Goal: Task Accomplishment & Management: Use online tool/utility

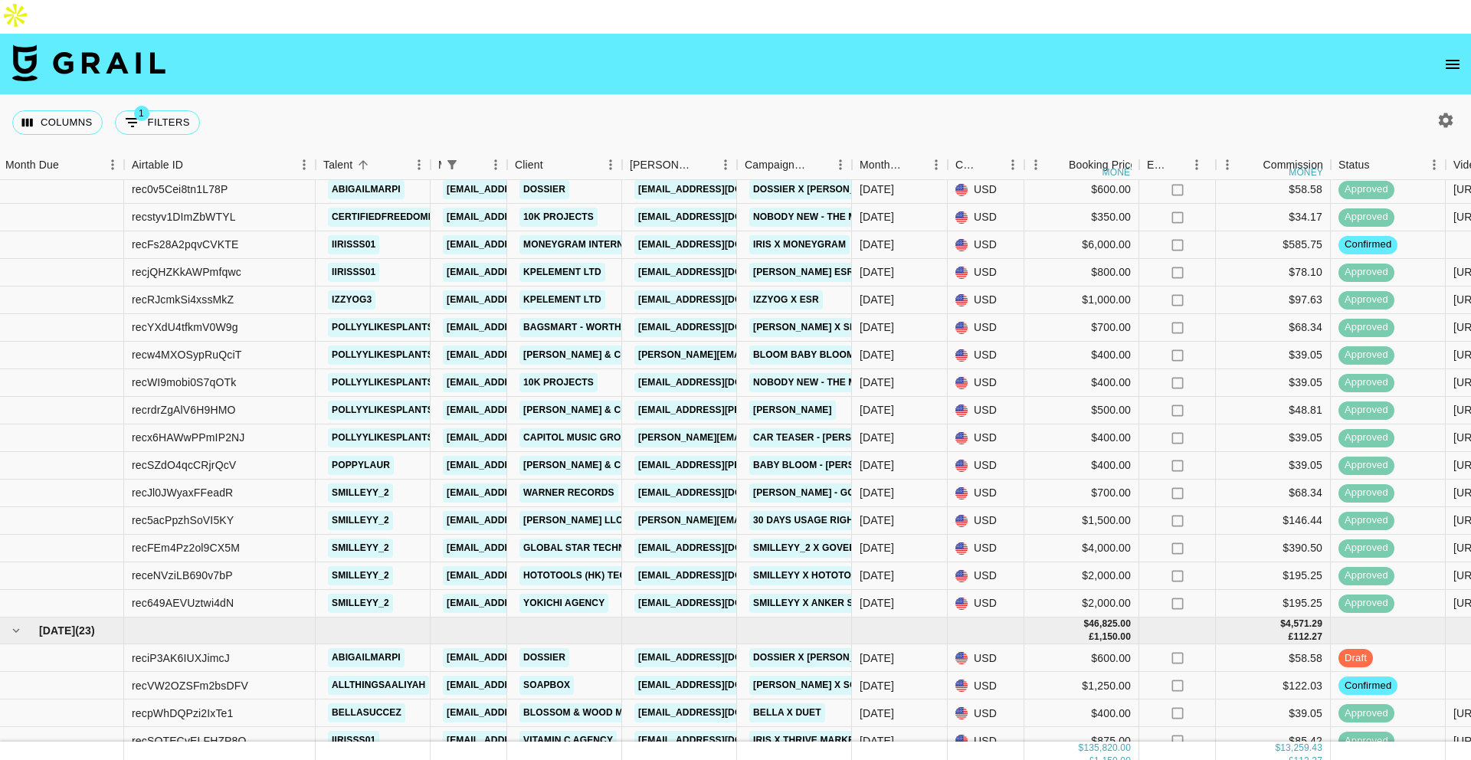
scroll to position [754, 2]
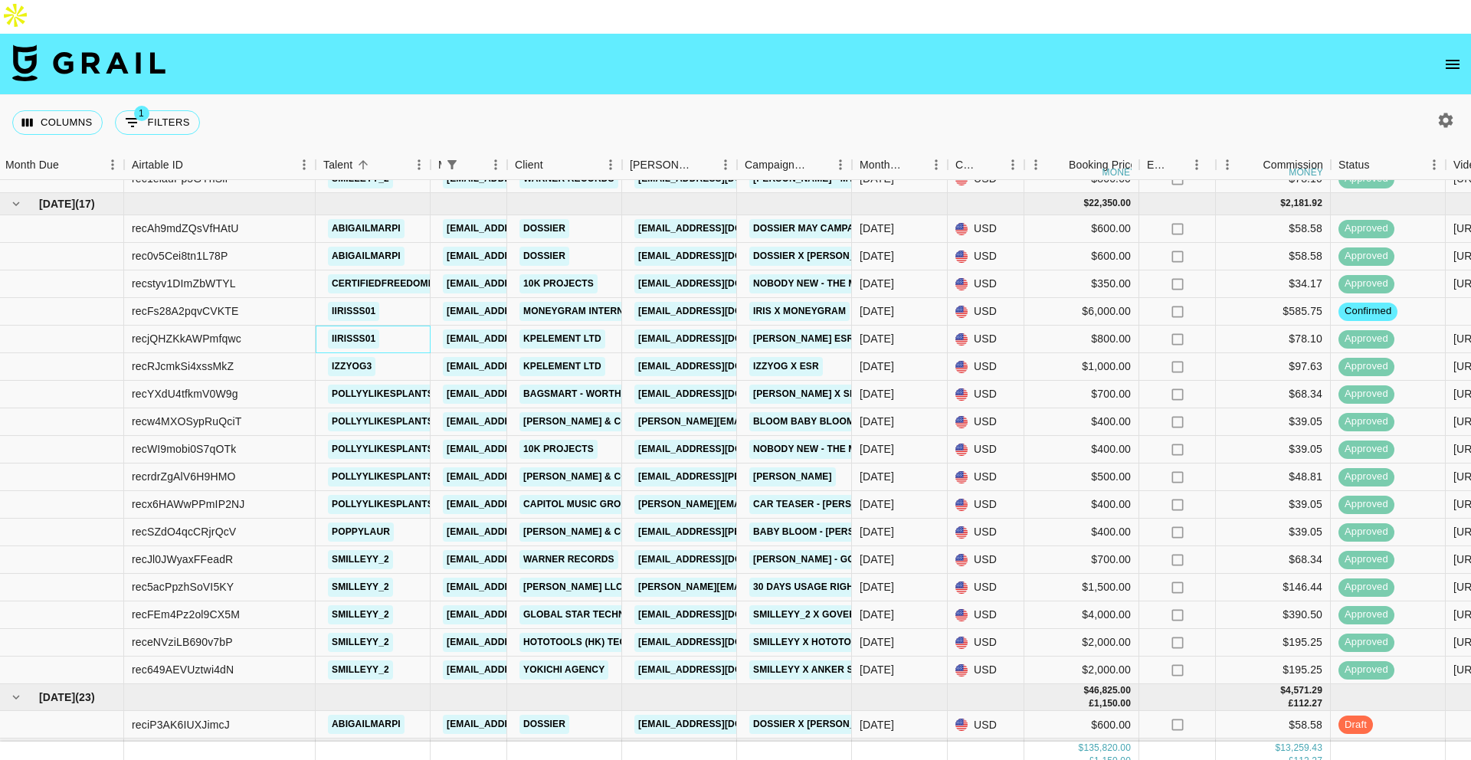
click at [396, 326] on div "iirisss01" at bounding box center [373, 340] width 115 height 28
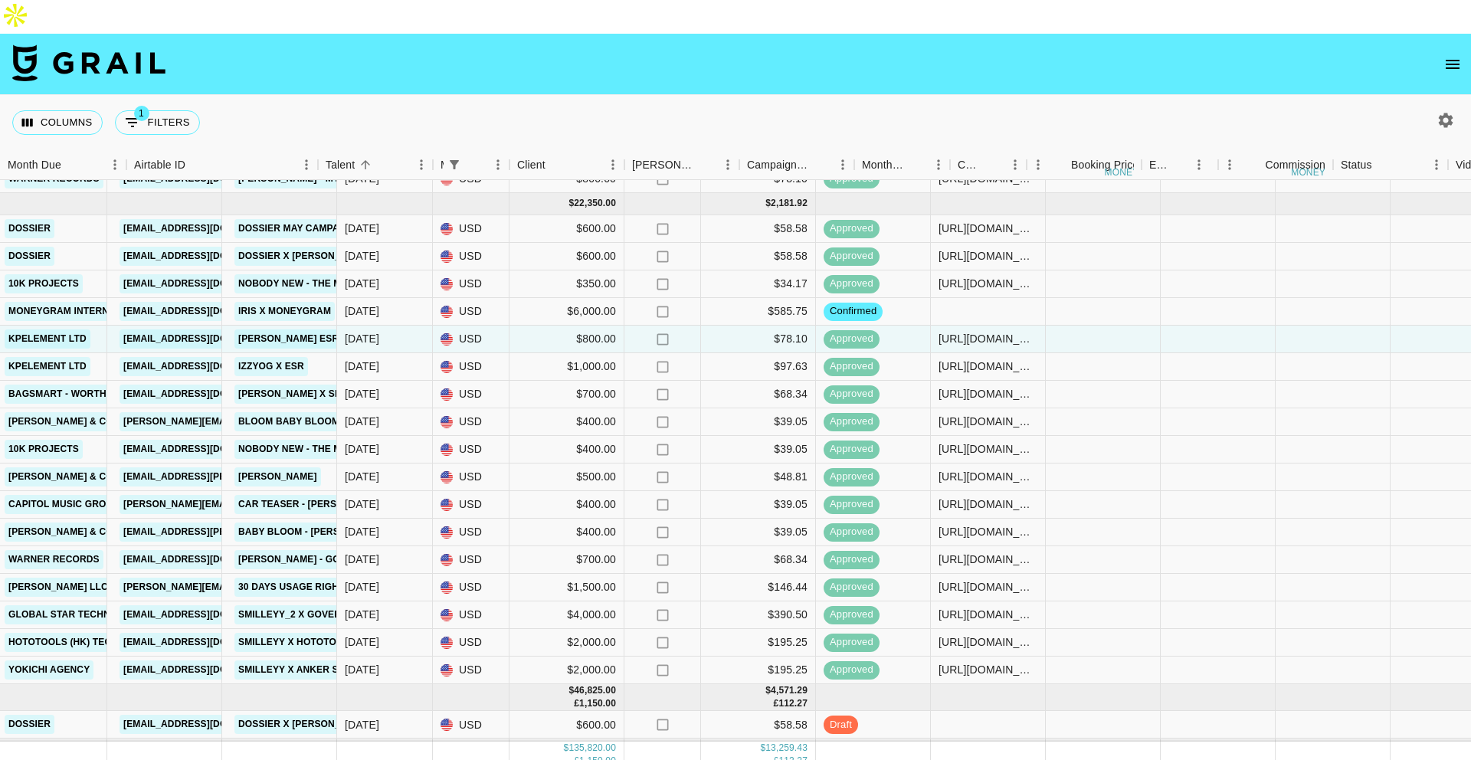
scroll to position [754, 0]
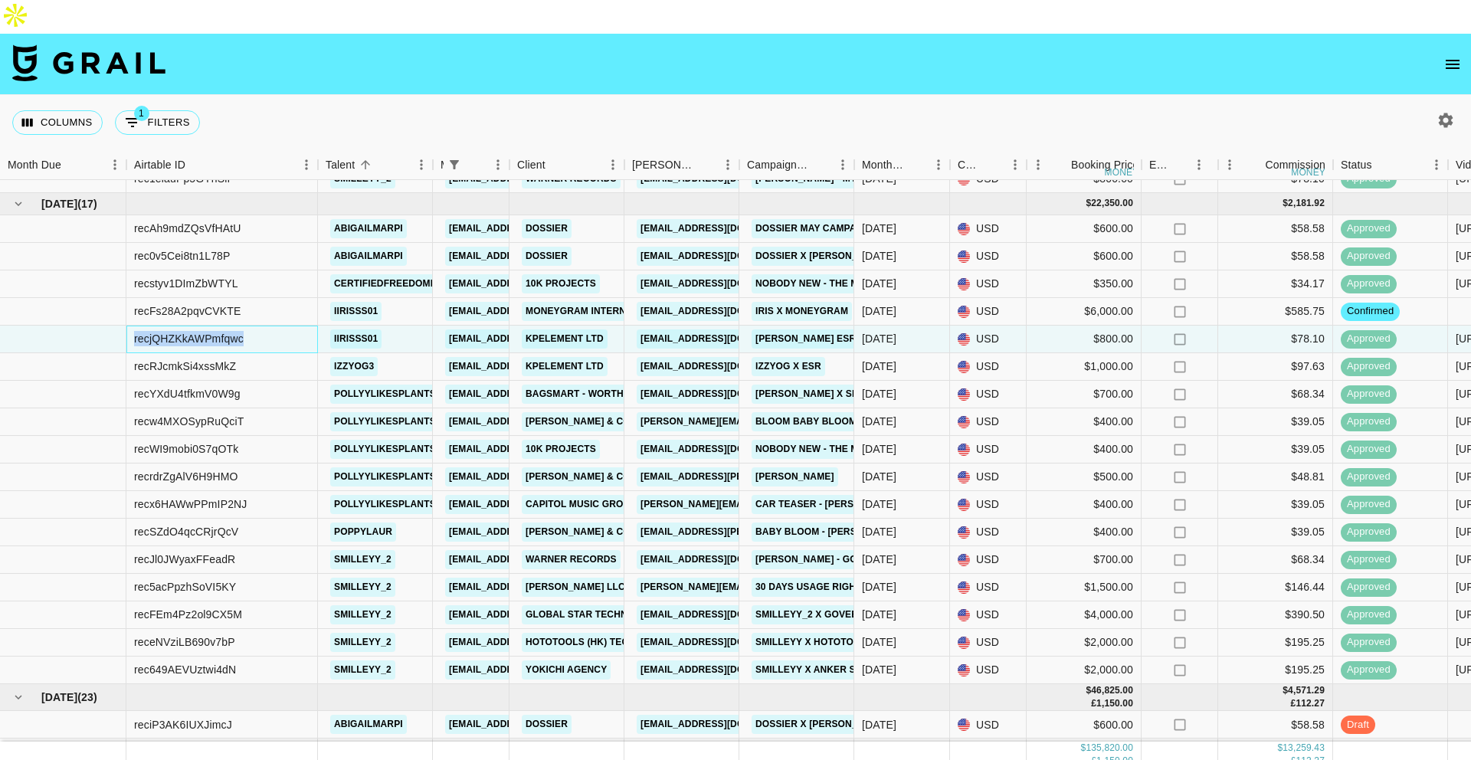
drag, startPoint x: 192, startPoint y: 306, endPoint x: 119, endPoint y: 302, distance: 72.9
click at [119, 326] on div "recjQHZKkAWPmfqwc iirisss01 [EMAIL_ADDRESS][DOMAIN_NAME] Kpelement Ltd [EMAIL_A…" at bounding box center [1272, 340] width 2544 height 28
copy div "recjQHZKkAWPmfqwc"
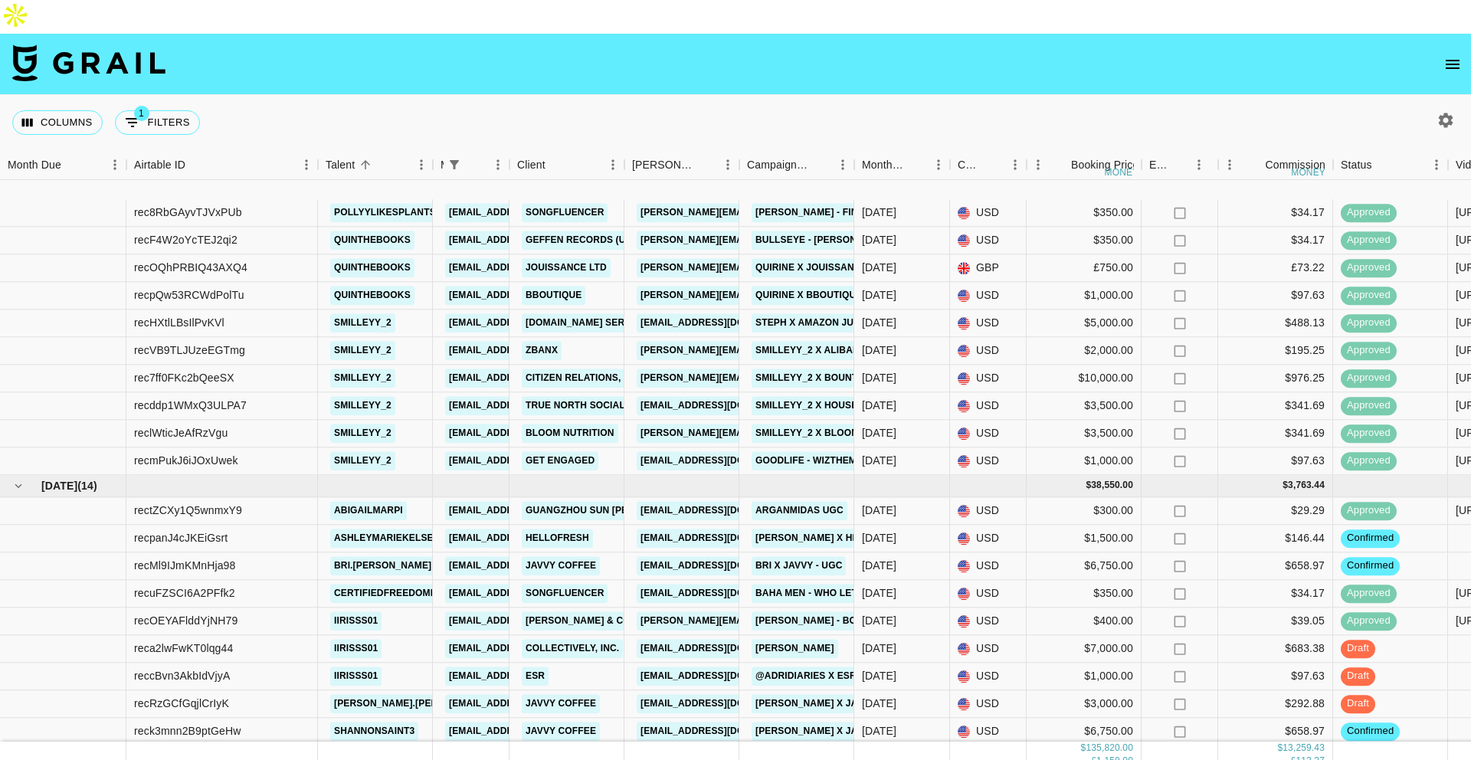
scroll to position [1766, 0]
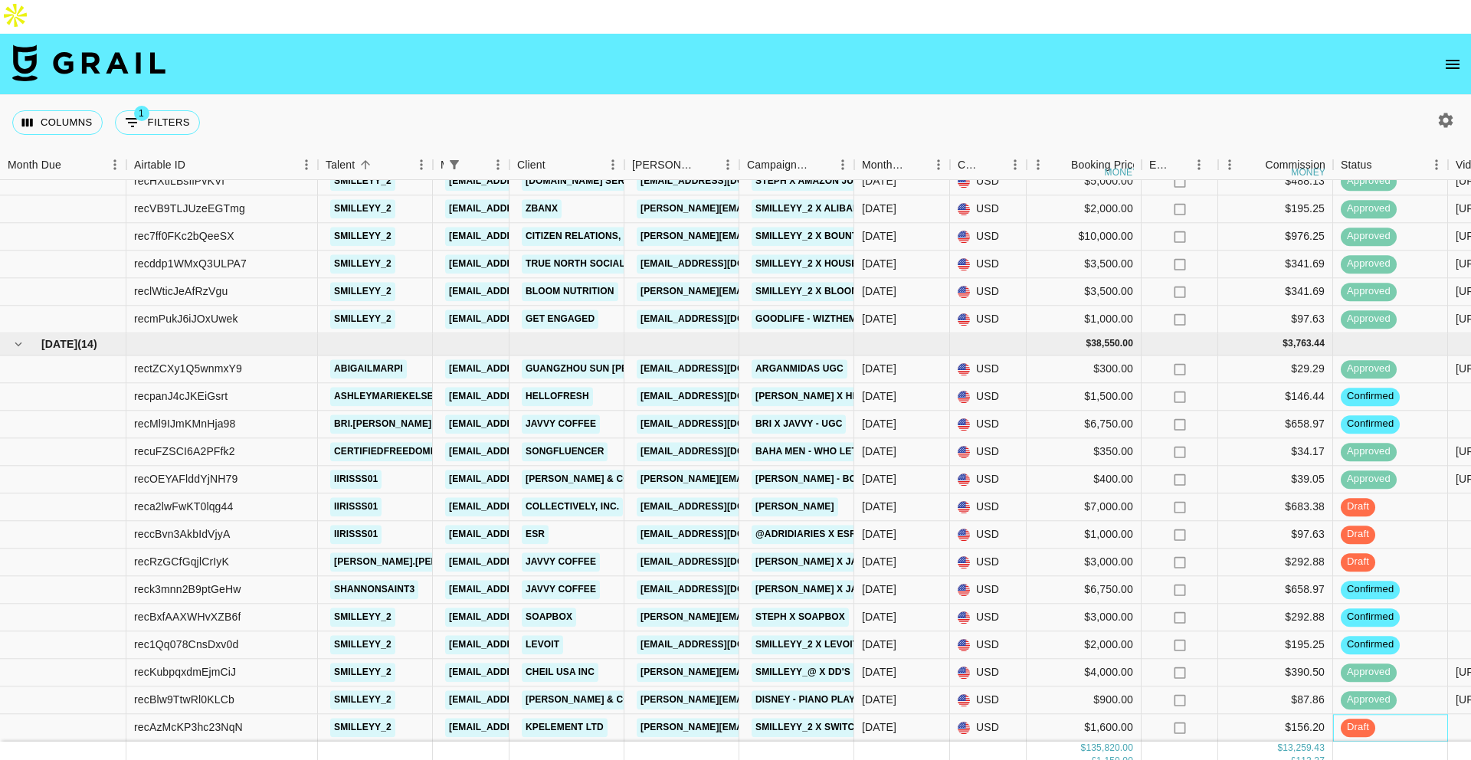
click at [1399, 714] on div "draft" at bounding box center [1390, 728] width 115 height 28
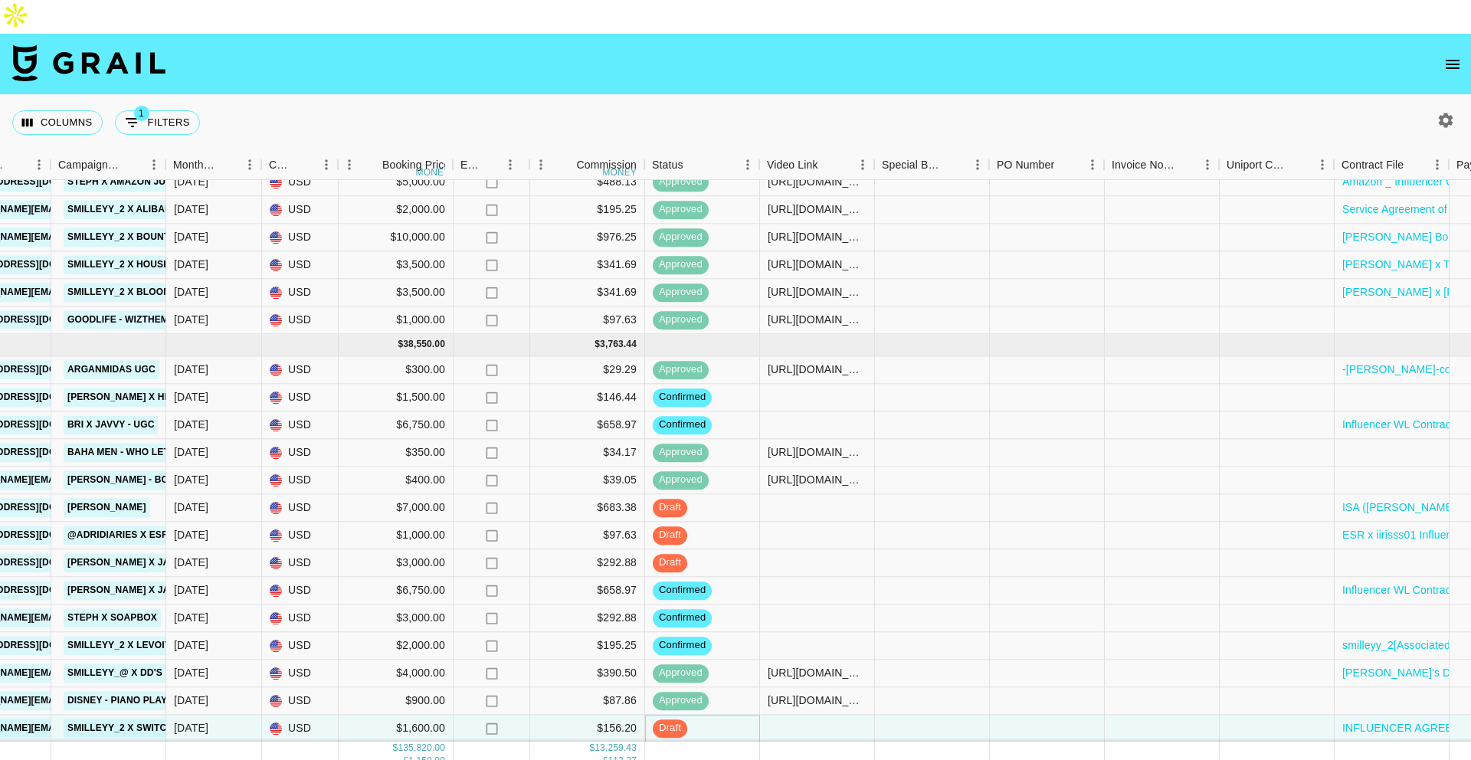
scroll to position [1765, 689]
click at [834, 715] on div at bounding box center [816, 729] width 115 height 28
type input "[URL][DOMAIN_NAME]"
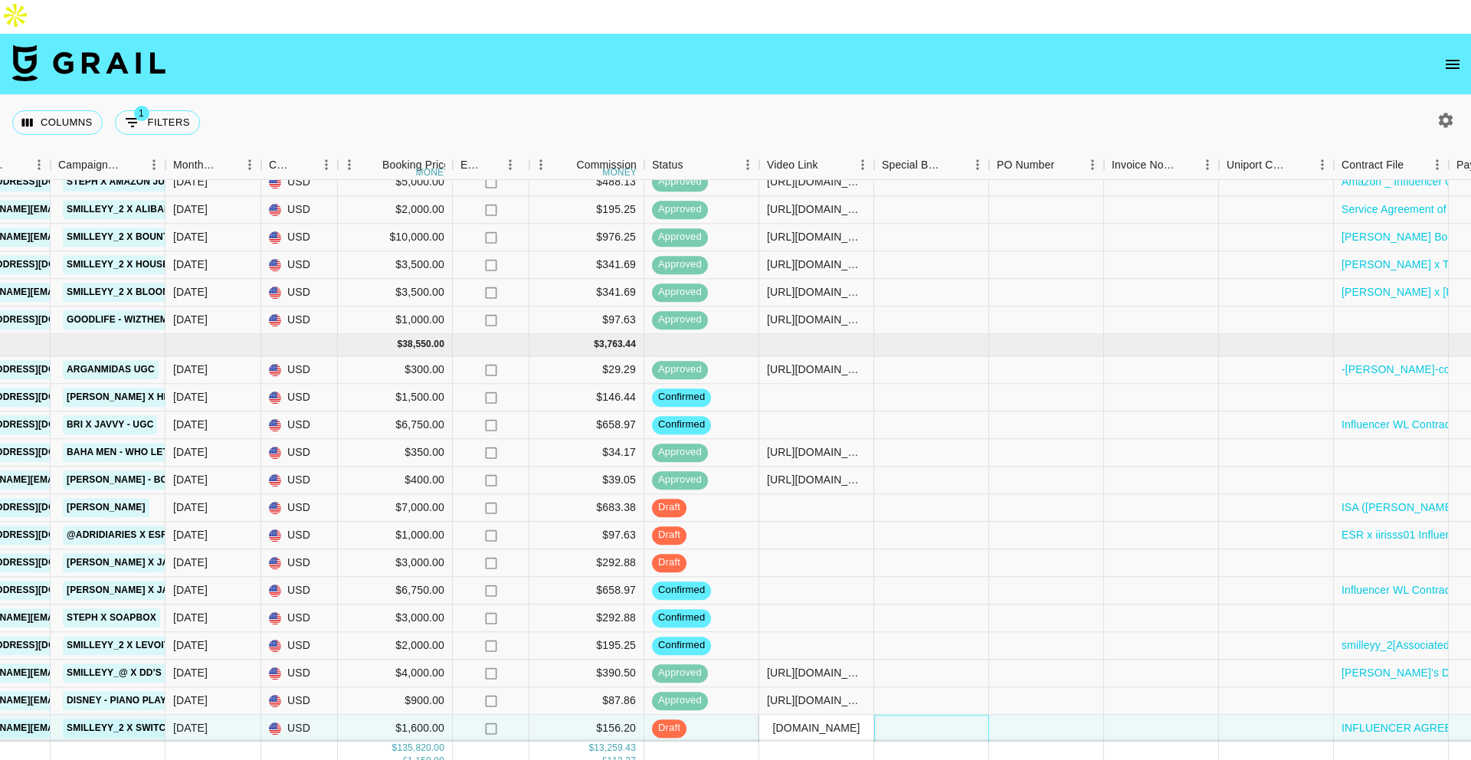
click at [916, 715] on div at bounding box center [931, 729] width 115 height 28
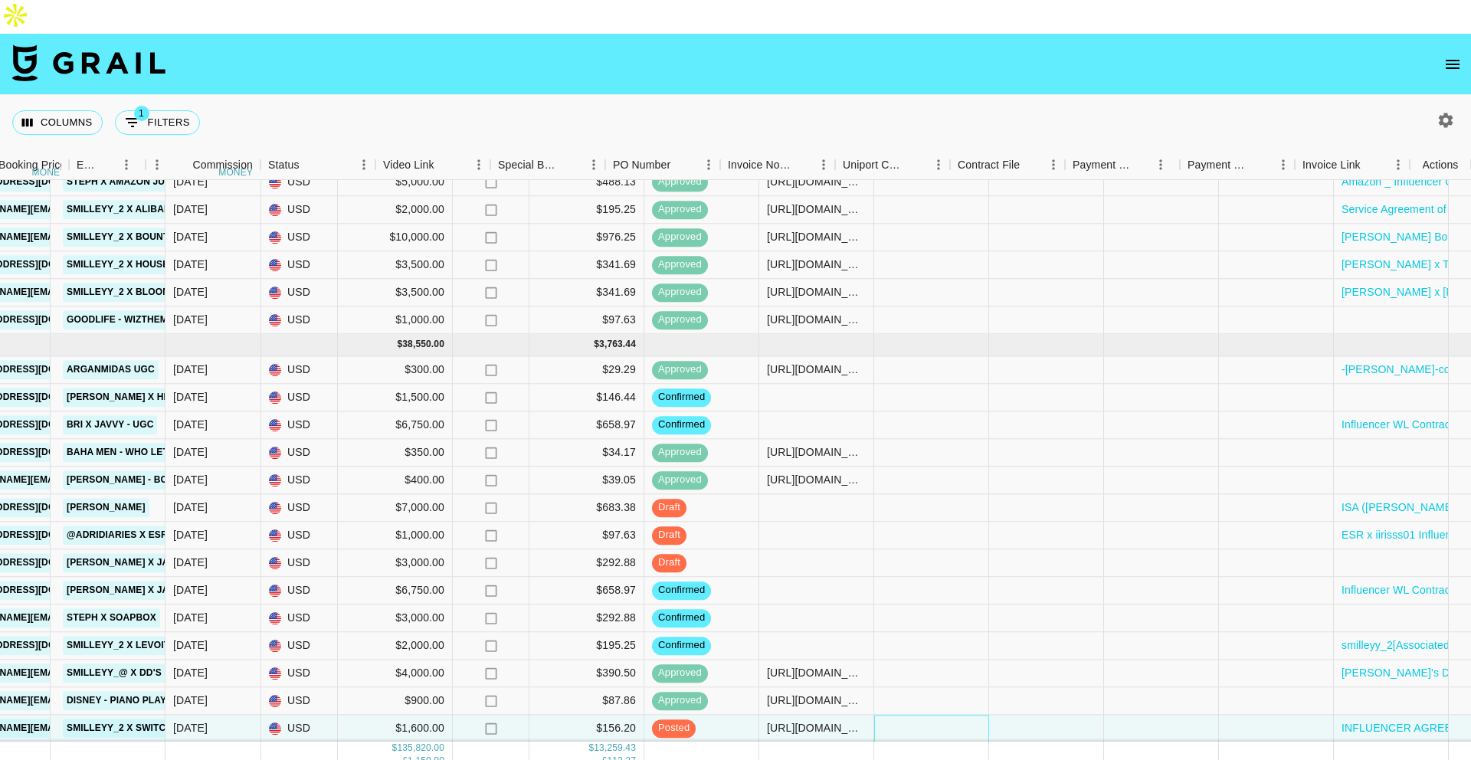
scroll to position [1765, 1073]
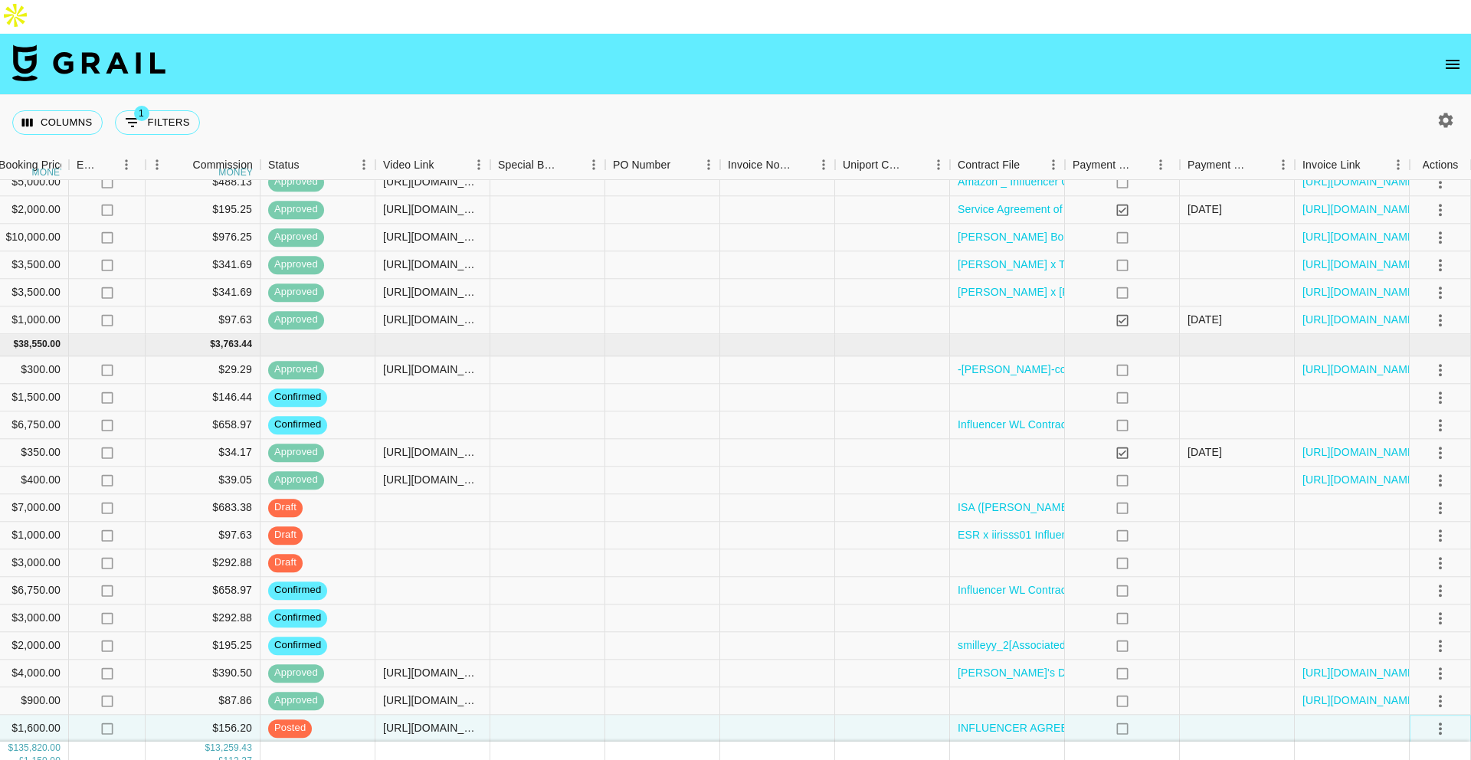
click at [1447, 719] on icon "select merge strategy" at bounding box center [1440, 728] width 18 height 18
click at [1422, 665] on div "Approve" at bounding box center [1407, 662] width 47 height 18
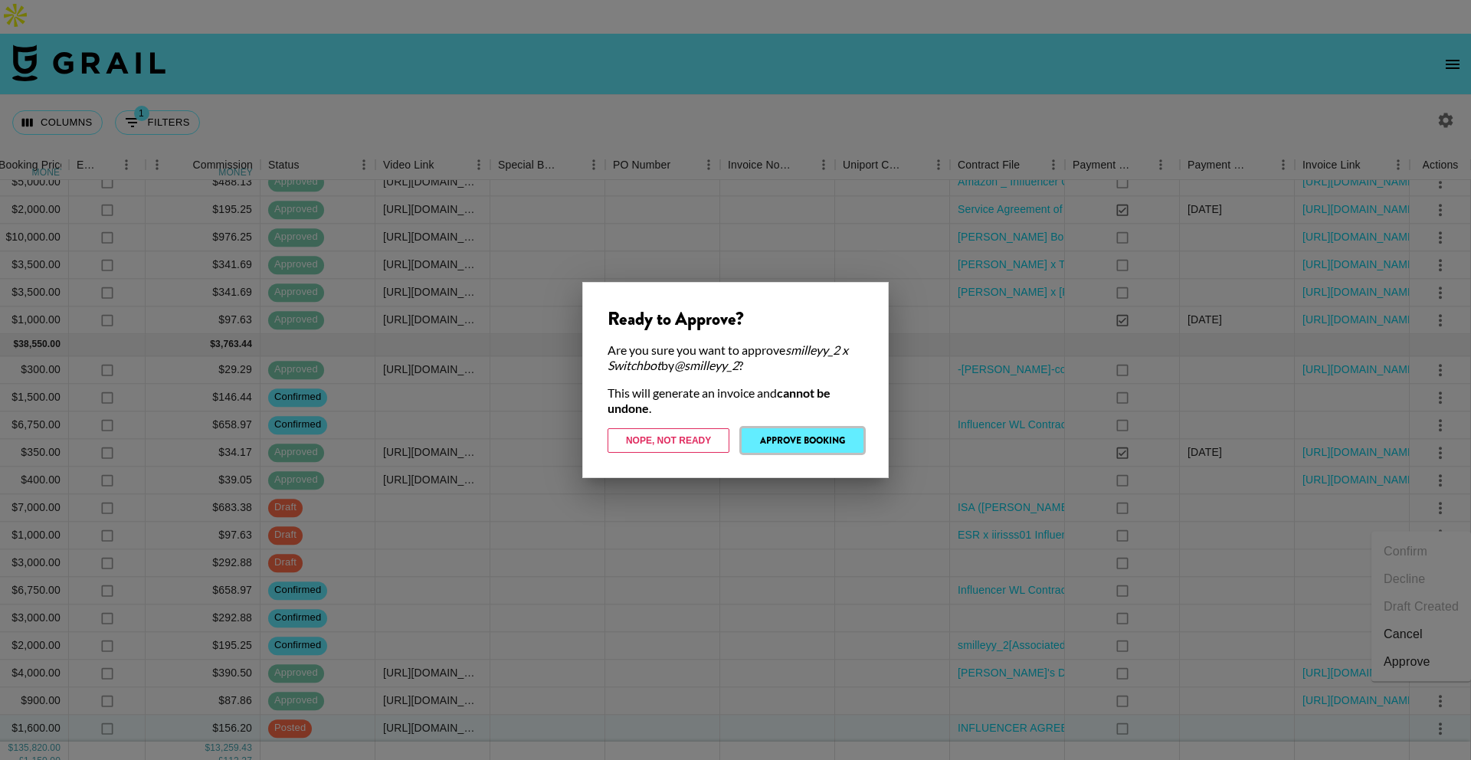
click at [788, 439] on button "Approve Booking" at bounding box center [803, 440] width 122 height 25
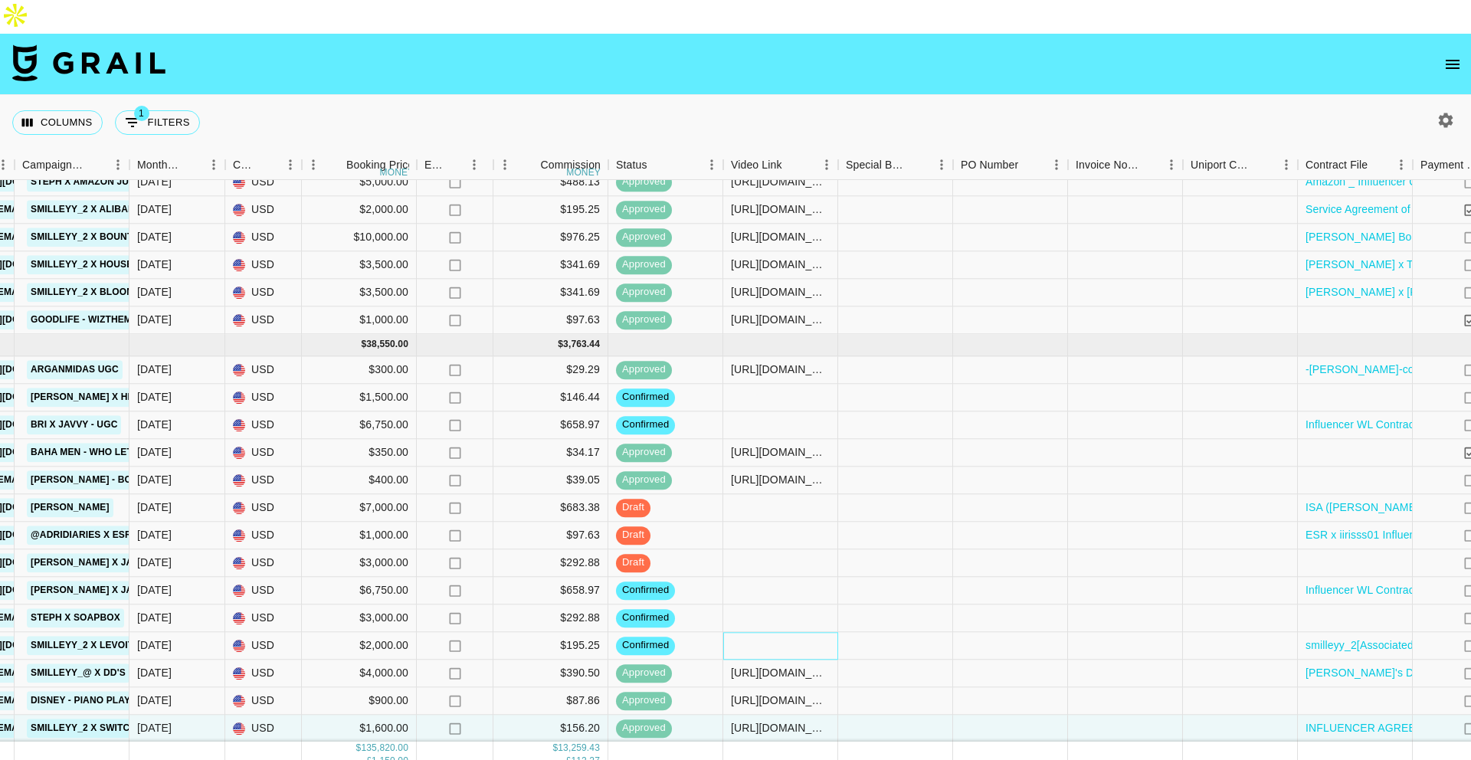
click at [786, 632] on div at bounding box center [780, 646] width 115 height 28
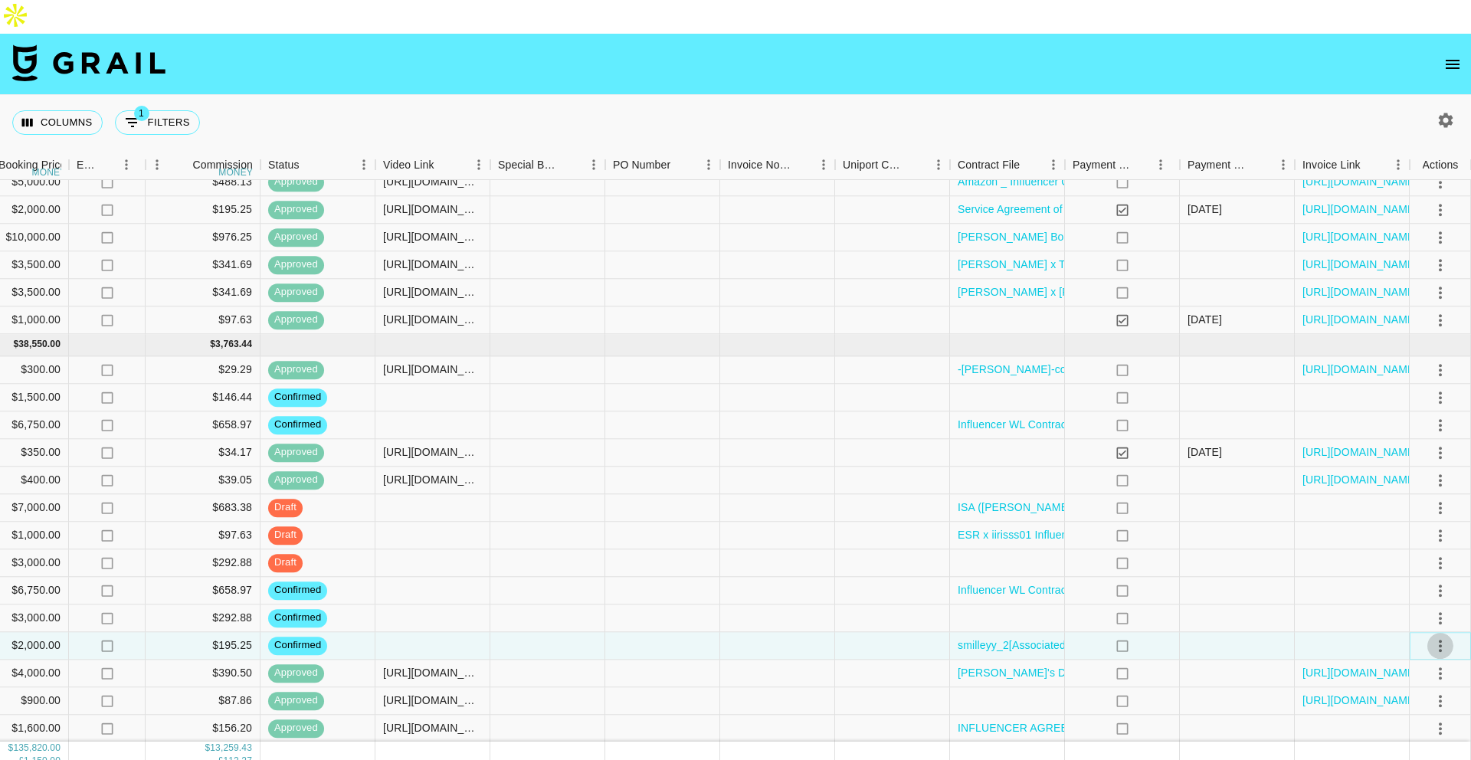
click at [1433, 637] on icon "select merge strategy" at bounding box center [1440, 646] width 18 height 18
click at [1398, 527] on li "Draft Created" at bounding box center [1421, 524] width 100 height 28
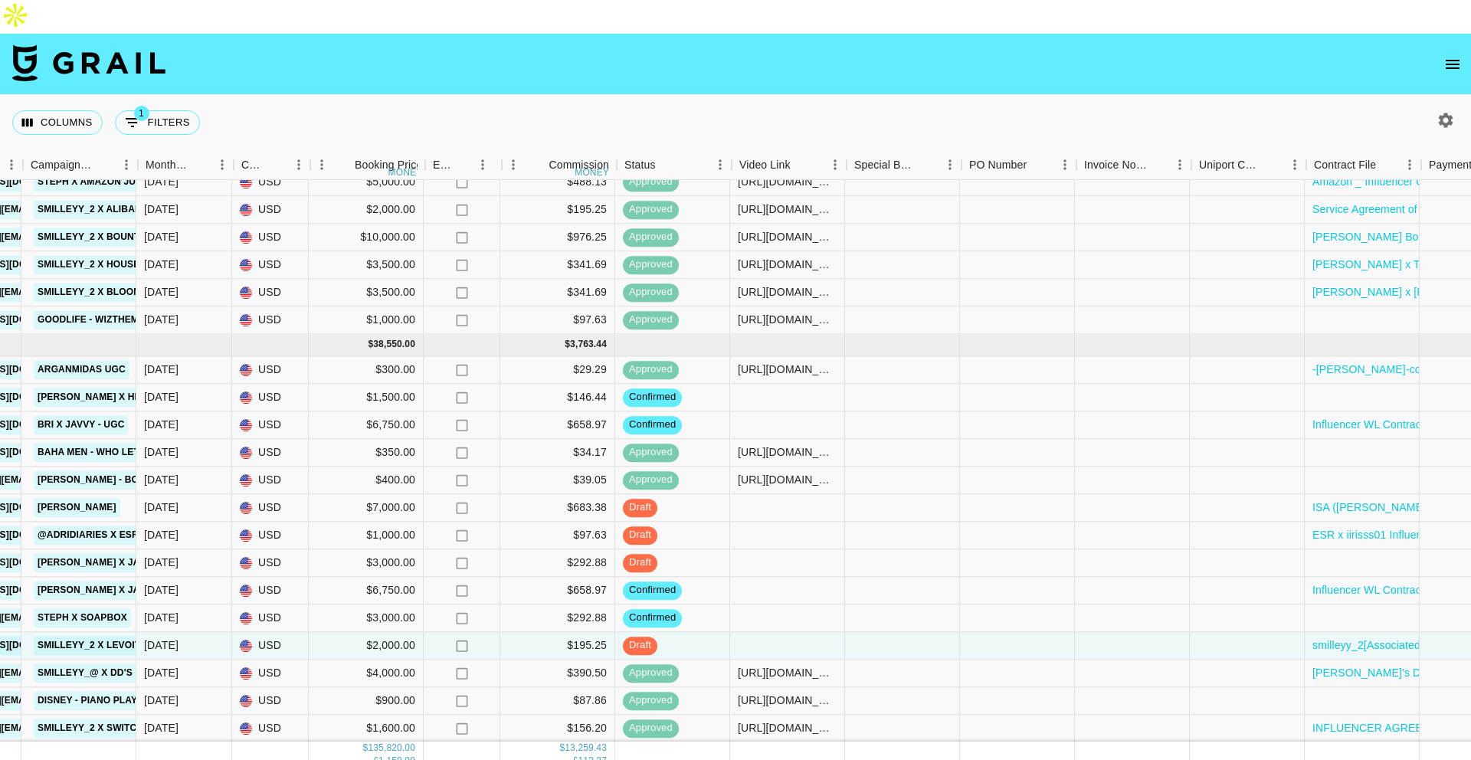
scroll to position [1765, 716]
click at [745, 605] on div at bounding box center [789, 619] width 115 height 28
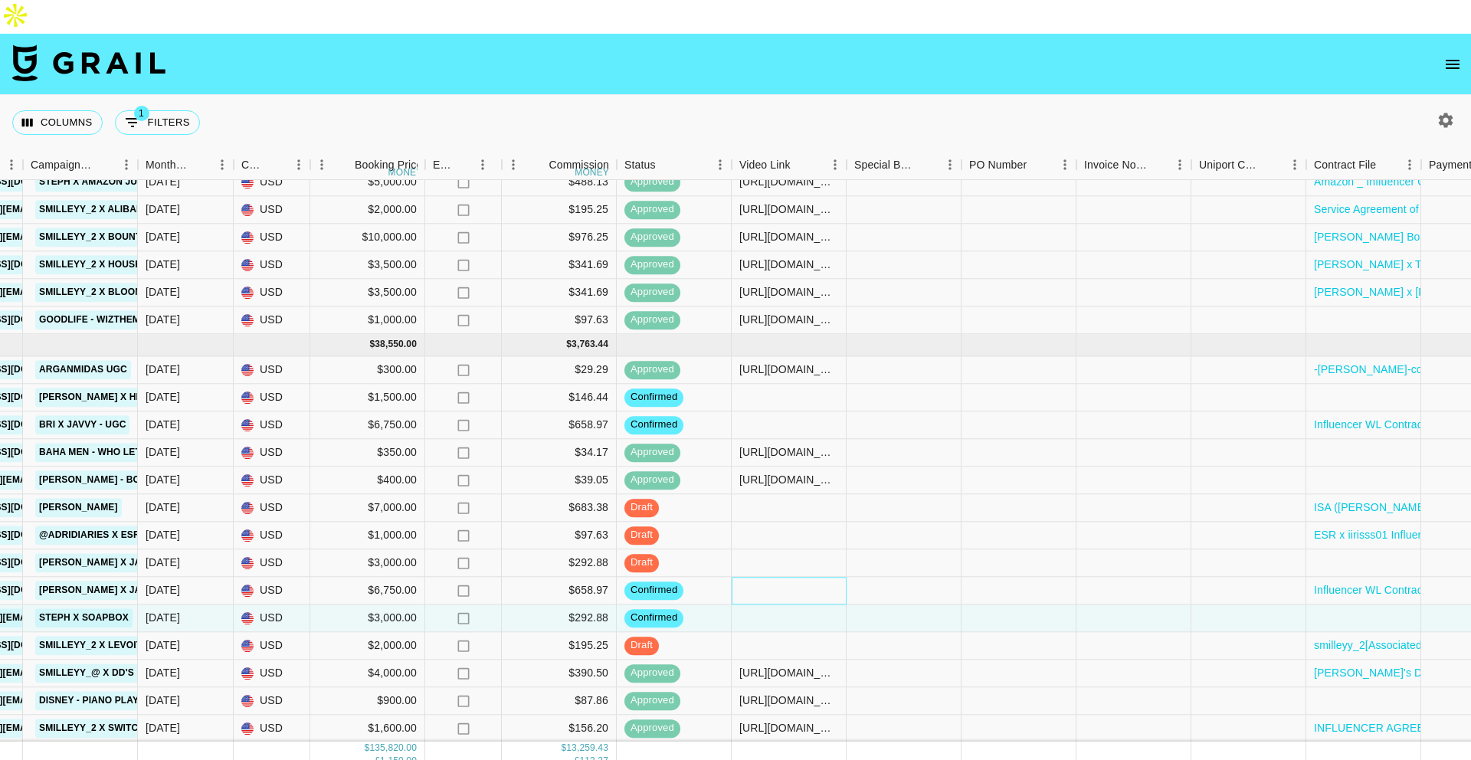
click at [763, 577] on div at bounding box center [789, 591] width 115 height 28
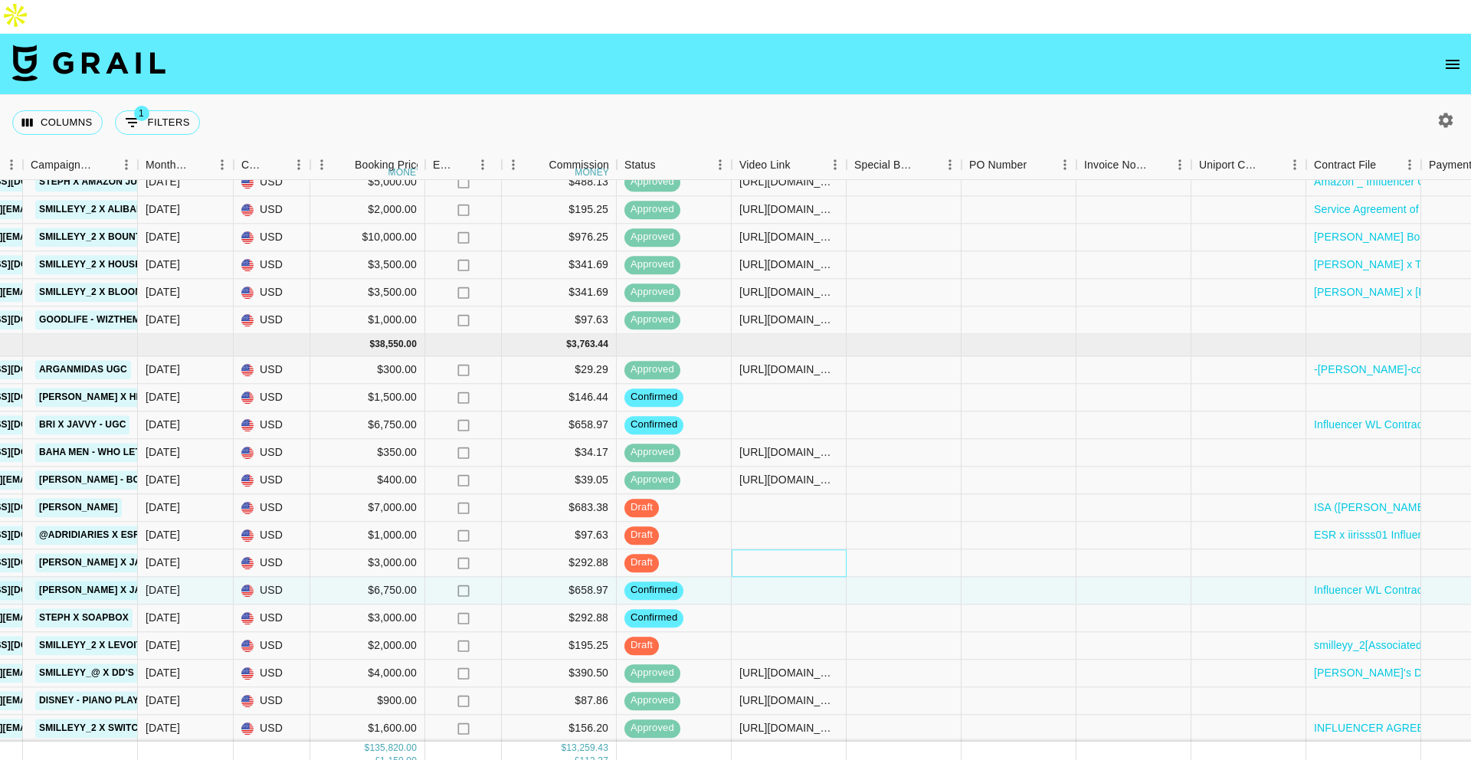
click at [773, 549] on div at bounding box center [789, 563] width 115 height 28
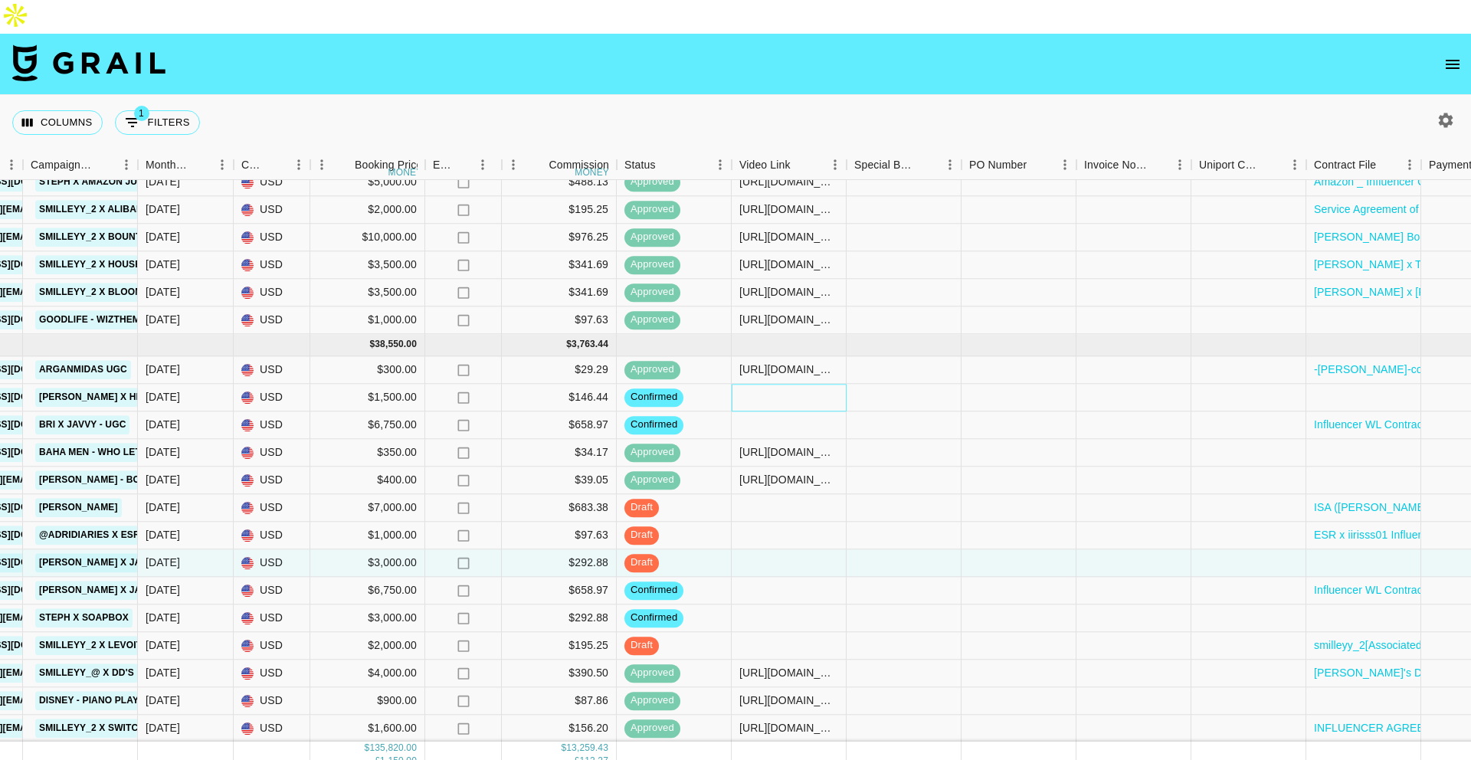
click at [768, 384] on div at bounding box center [789, 398] width 115 height 28
